Goal: Information Seeking & Learning: Learn about a topic

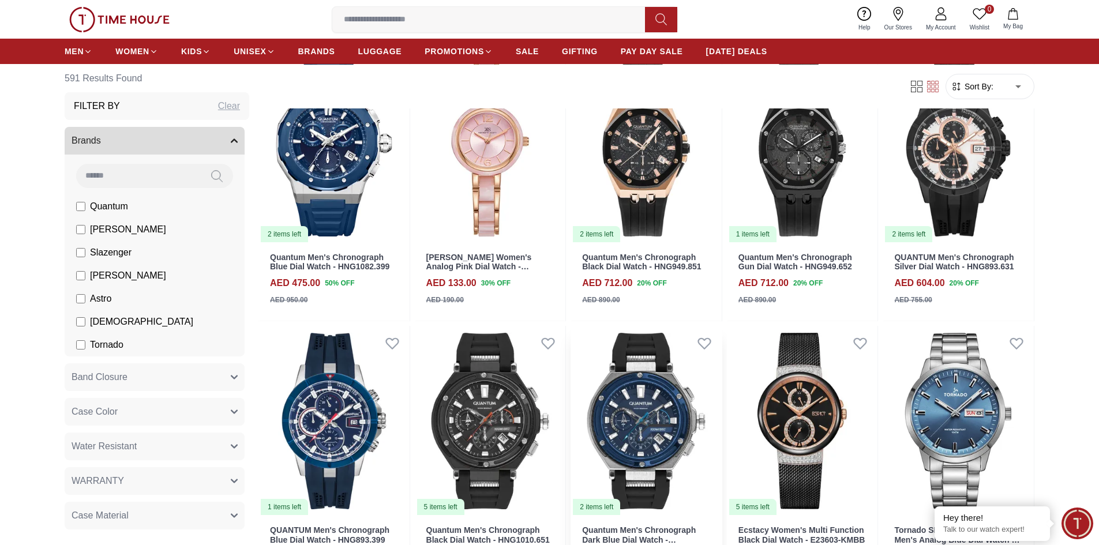
scroll to position [1212, 0]
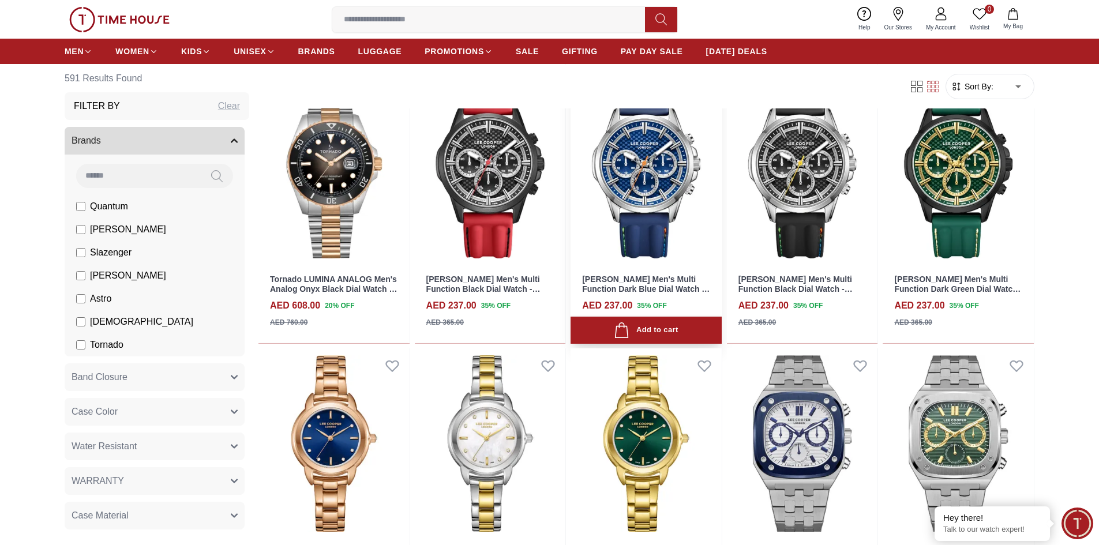
scroll to position [1558, 0]
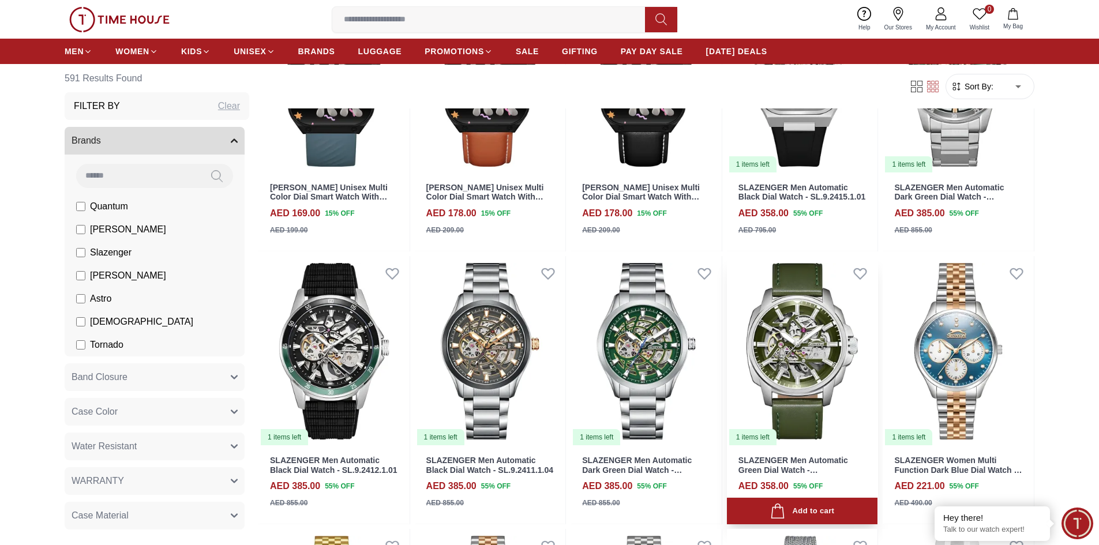
scroll to position [2827, 0]
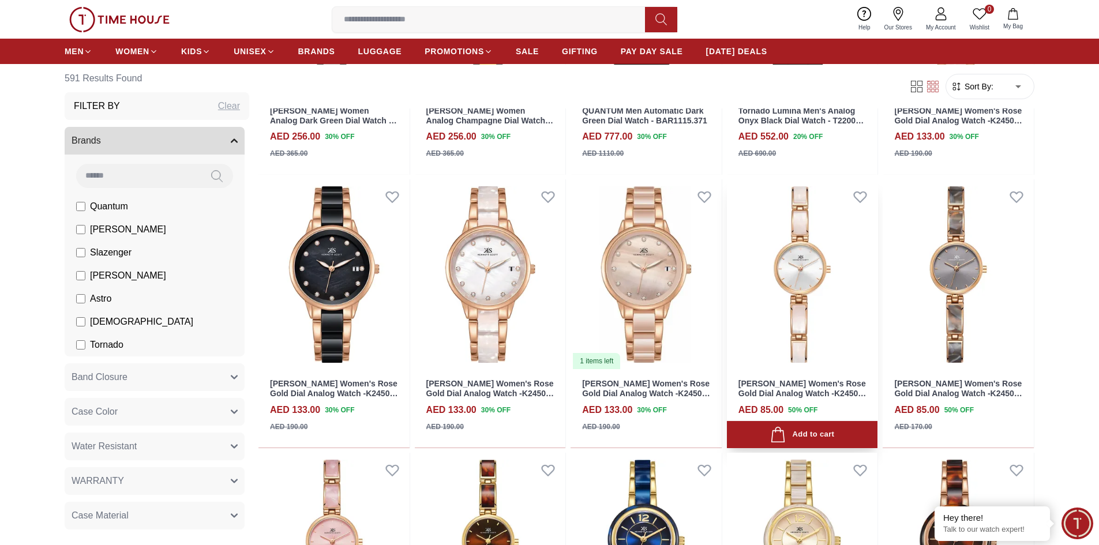
scroll to position [4039, 0]
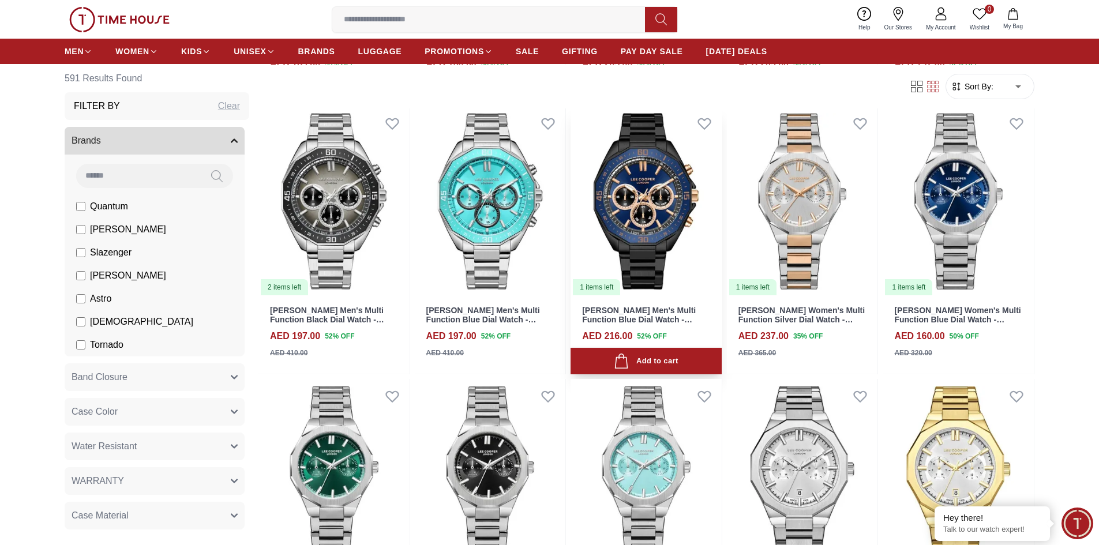
scroll to position [5366, 0]
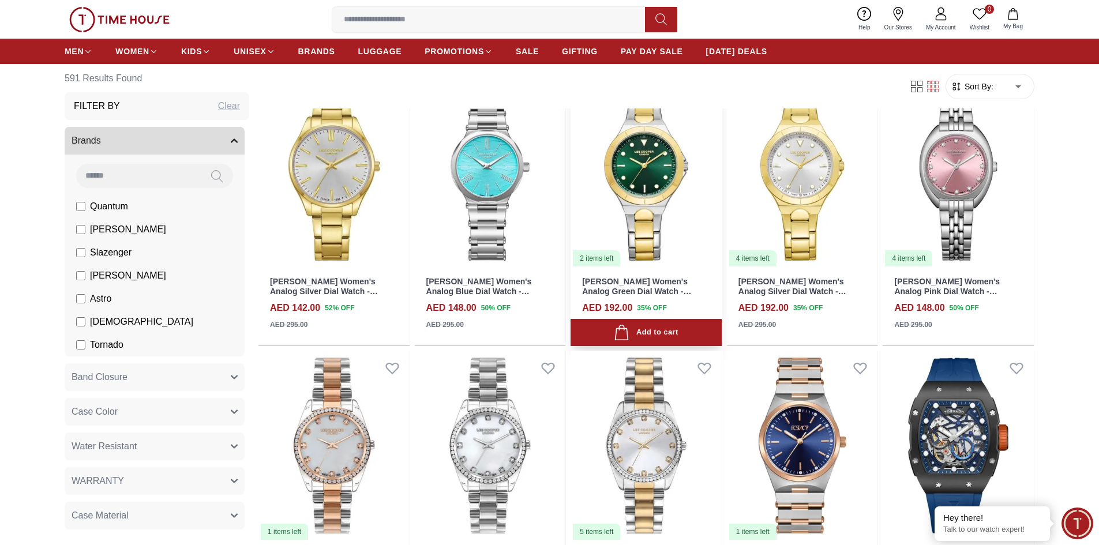
scroll to position [6578, 0]
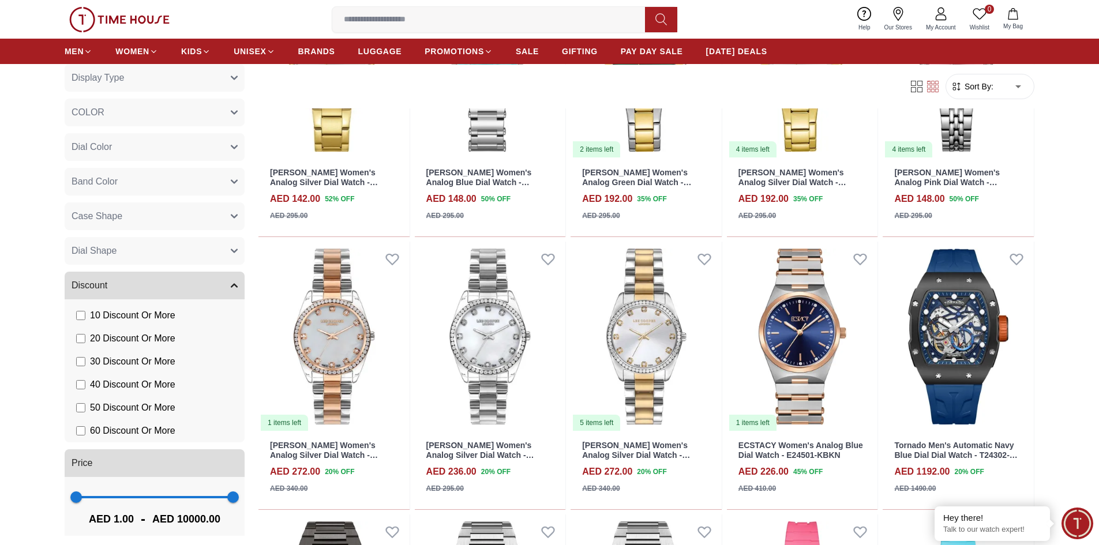
scroll to position [518, 0]
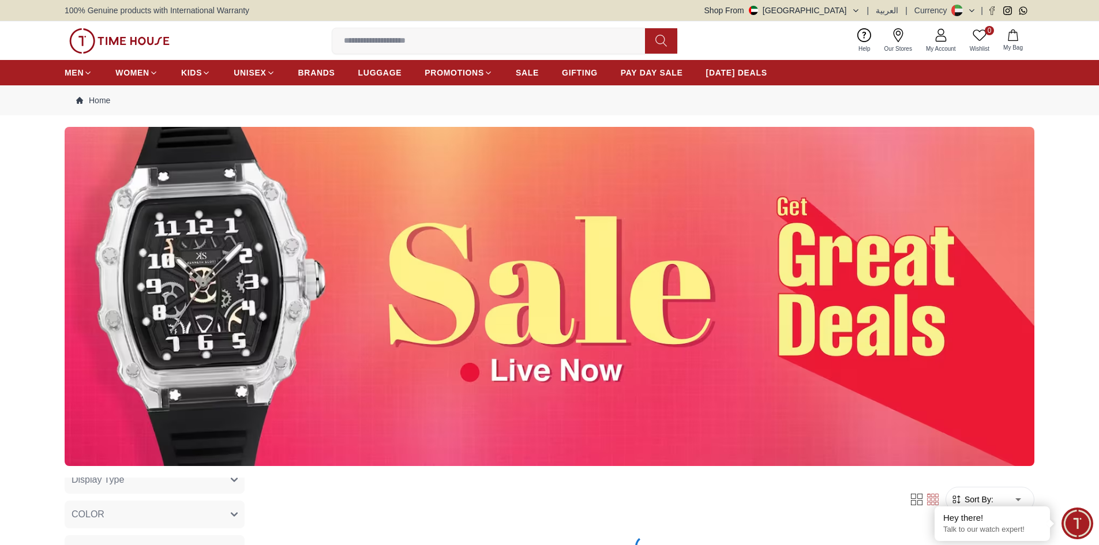
scroll to position [403, 0]
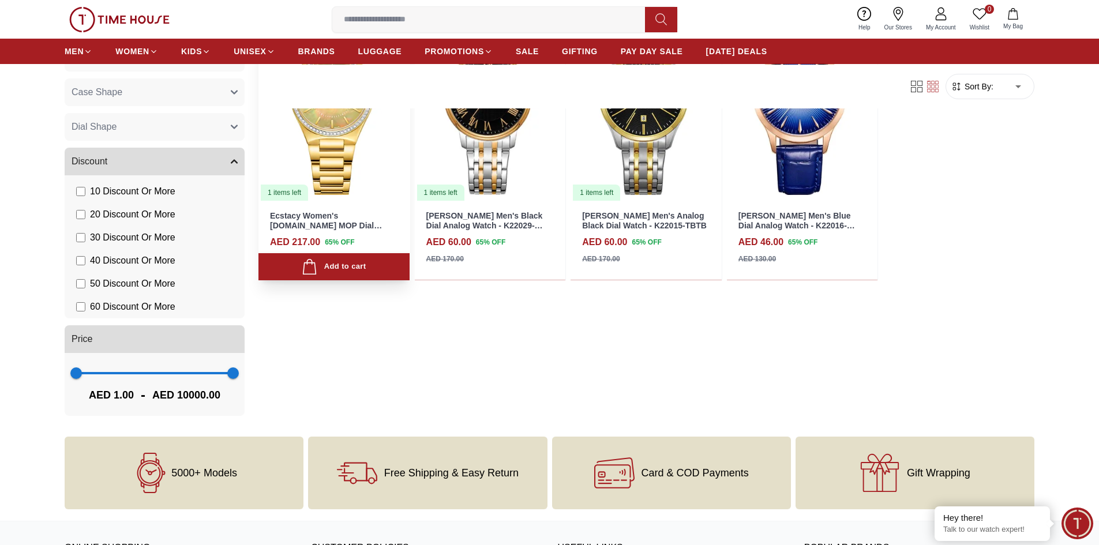
scroll to position [462, 0]
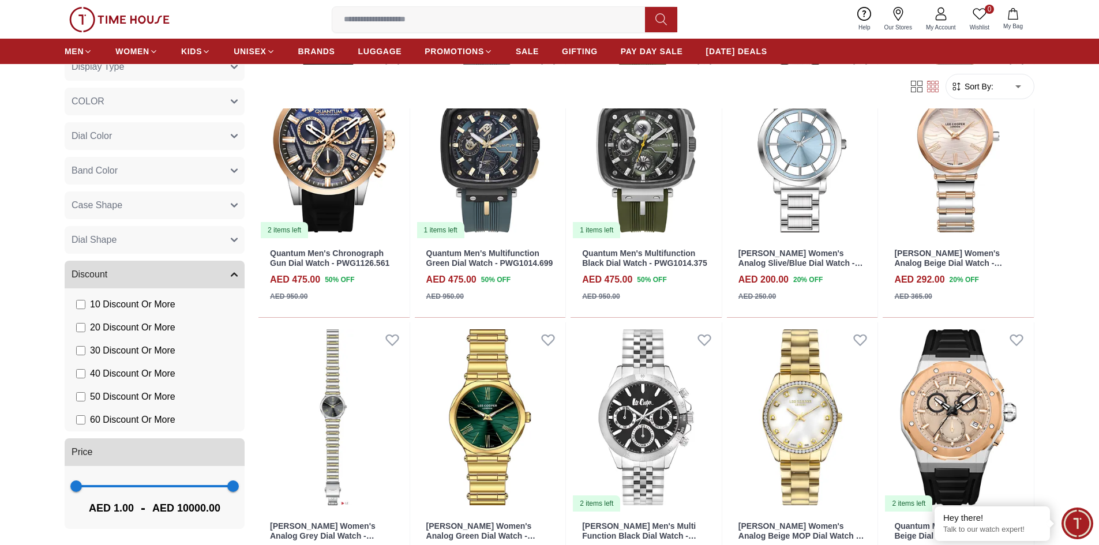
scroll to position [750, 0]
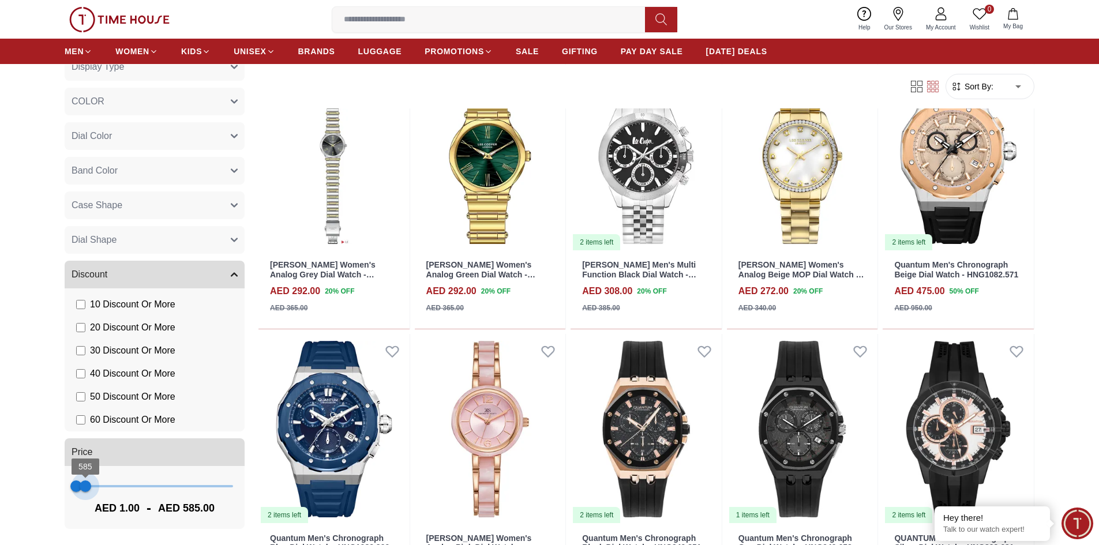
type input "***"
drag, startPoint x: 228, startPoint y: 489, endPoint x: 84, endPoint y: 493, distance: 144.3
click at [84, 492] on span "507" at bounding box center [84, 487] width 12 height 12
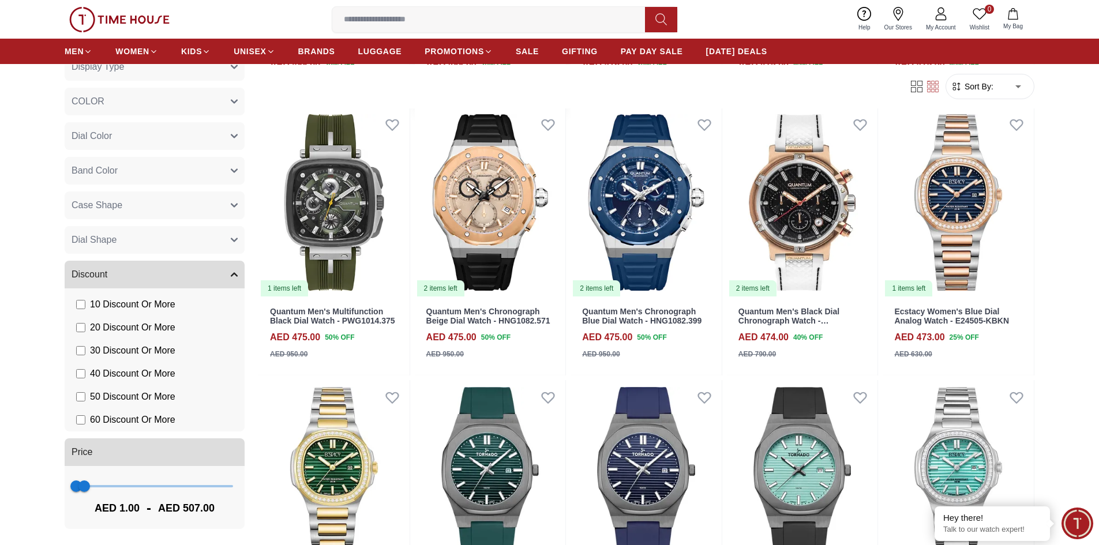
scroll to position [981, 0]
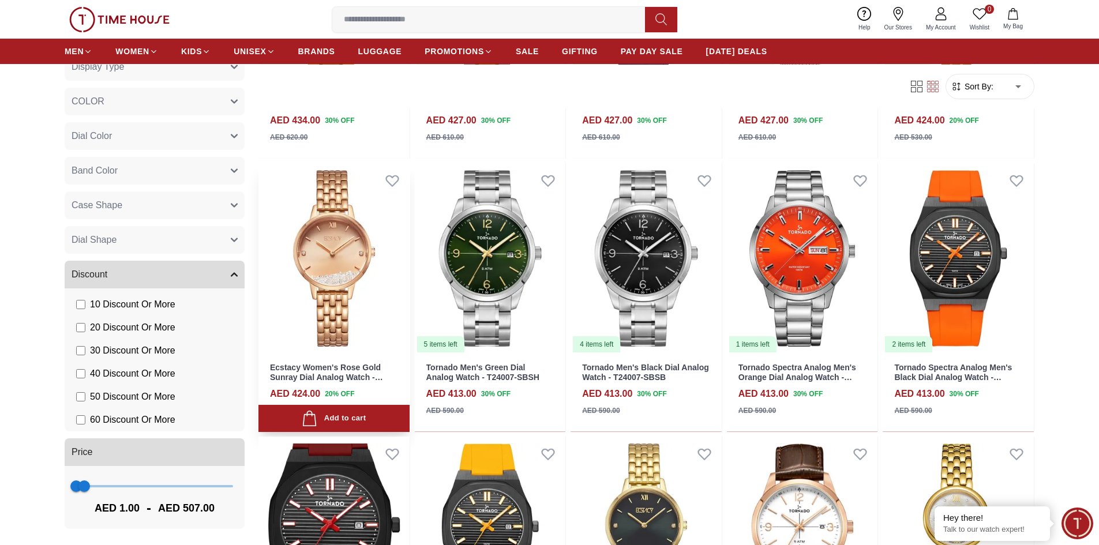
scroll to position [2019, 0]
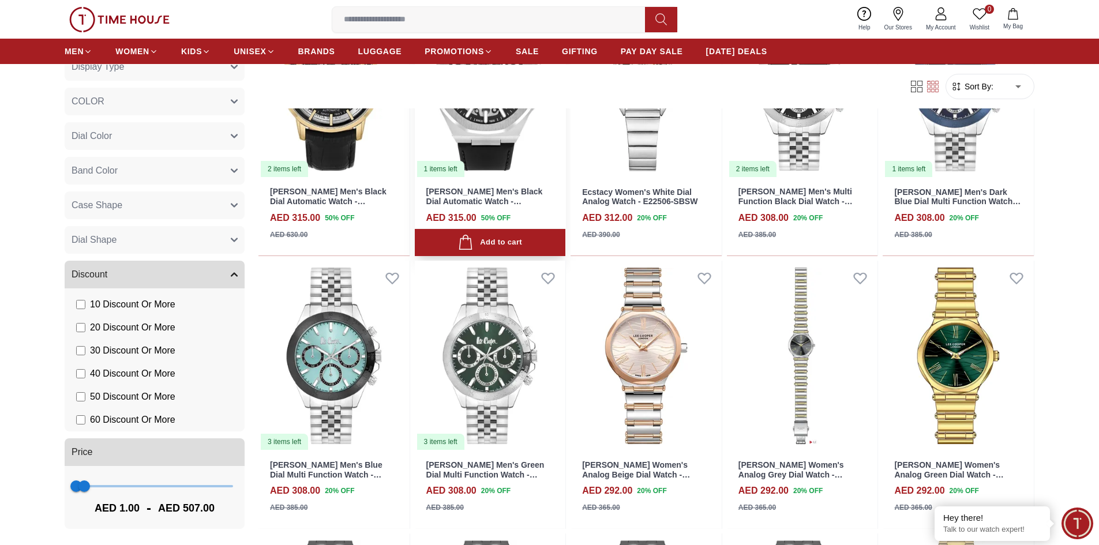
scroll to position [3750, 0]
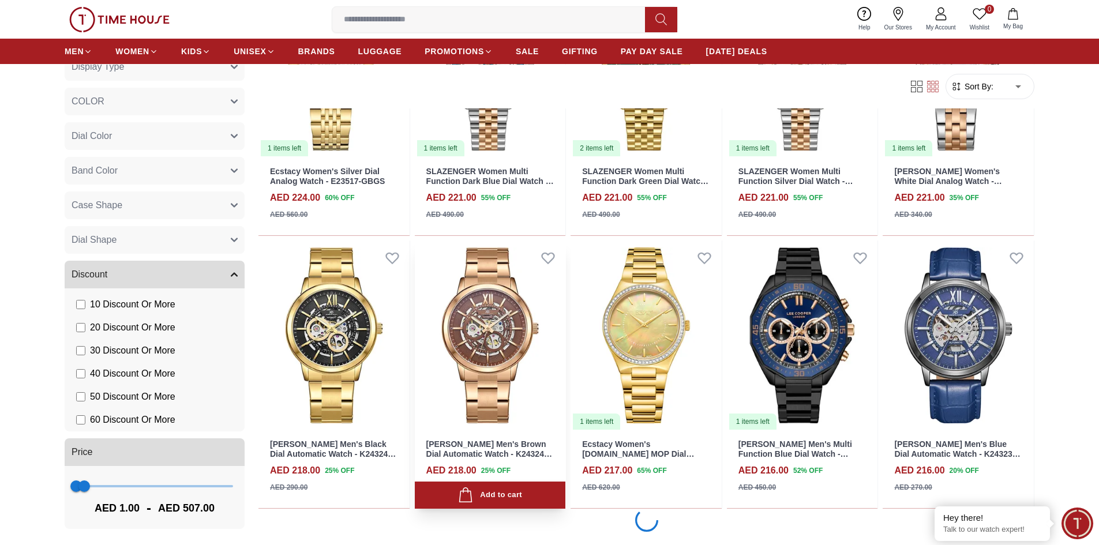
scroll to position [6808, 0]
